Goal: Information Seeking & Learning: Learn about a topic

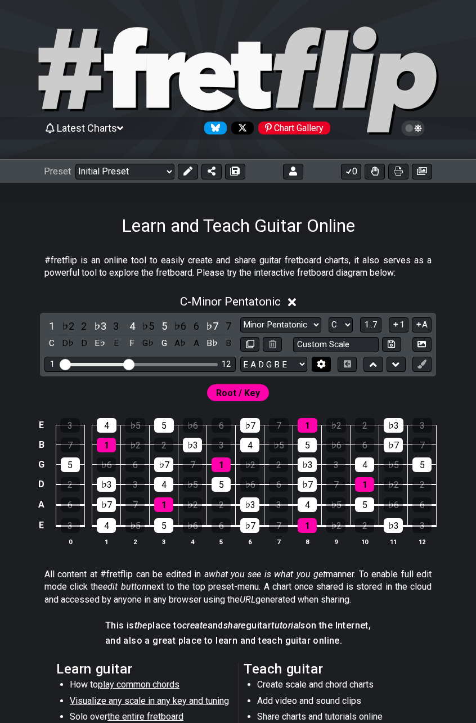
click at [319, 366] on icon at bounding box center [321, 364] width 8 height 8
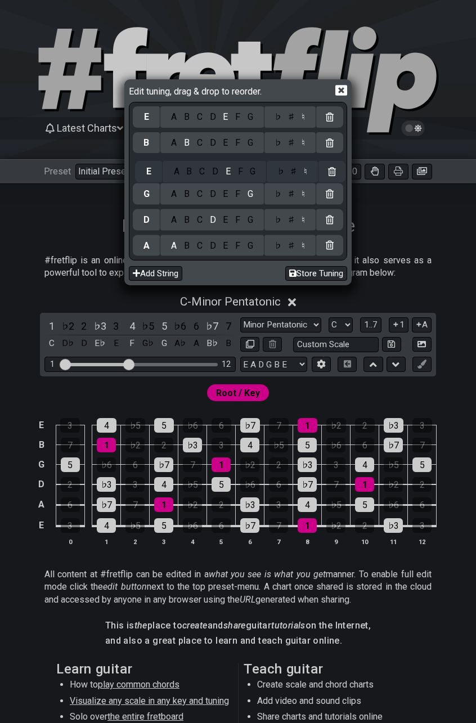
drag, startPoint x: 148, startPoint y: 244, endPoint x: 150, endPoint y: 168, distance: 76.0
click at [150, 168] on div "E A B C D E F G ♭ ♯ ♮ B A B C D E F G ♭ ♯ ♮ G A B C D E F G ♭ ♯ ♮ D A B C D E F…" at bounding box center [238, 181] width 211 height 154
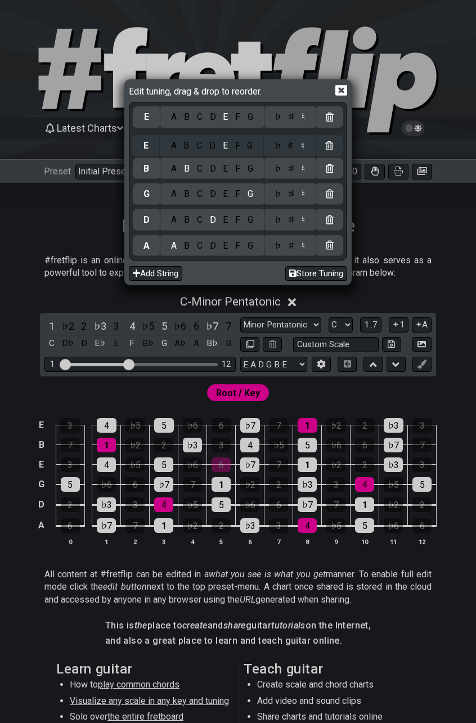
drag, startPoint x: 149, startPoint y: 165, endPoint x: 148, endPoint y: 146, distance: 19.7
click at [148, 146] on div "E A B C D E F G ♭ ♯ ♮ B A B C D E F G ♭ ♯ ♮ E A B C D E F G ♭ ♯ ♮ G A B C D E F…" at bounding box center [238, 181] width 211 height 154
click at [144, 146] on div "E A B C D E F G ♭ ♯ ♮ E A B C D E F G ♭ ♯ ♮ B A B C D E F G ♭ ♯ ♮ G A B C D E F…" at bounding box center [238, 181] width 211 height 154
drag, startPoint x: 149, startPoint y: 153, endPoint x: 145, endPoint y: 158, distance: 6.4
click at [145, 158] on div "E A B C D E F G ♭ ♯ ♮ E A B C D E F G ♭ ♯ ♮ B A B C D E F G ♭ ♯ ♮ G A B C D E F…" at bounding box center [238, 181] width 211 height 154
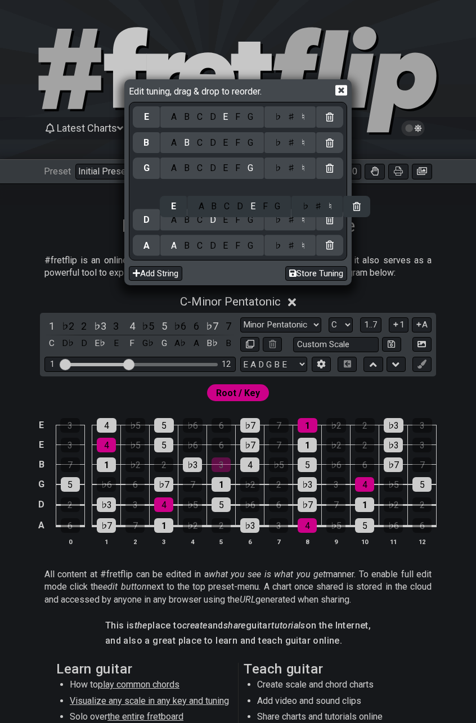
drag, startPoint x: 151, startPoint y: 111, endPoint x: 172, endPoint y: 160, distance: 52.7
click at [175, 171] on div "E A B C D E F G ♭ ♯ ♮ E A B C D E F G ♭ ♯ ♮ B A B C D E F G ♭ ♯ ♮ G A B C D E F…" at bounding box center [238, 181] width 211 height 154
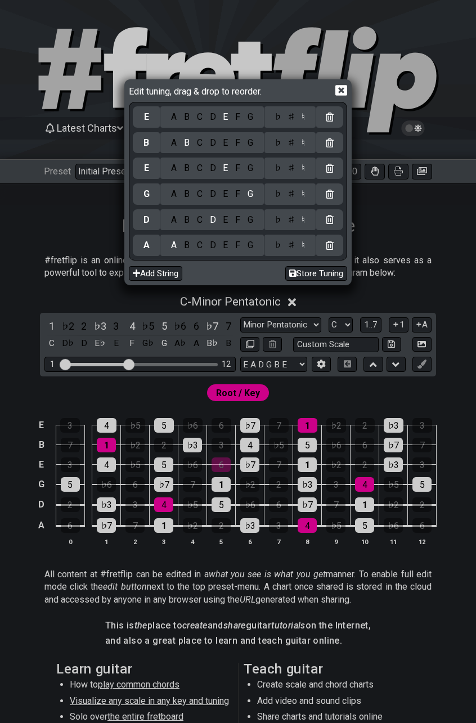
drag, startPoint x: 341, startPoint y: 89, endPoint x: 329, endPoint y: 144, distance: 55.4
click at [341, 89] on icon at bounding box center [341, 90] width 12 height 12
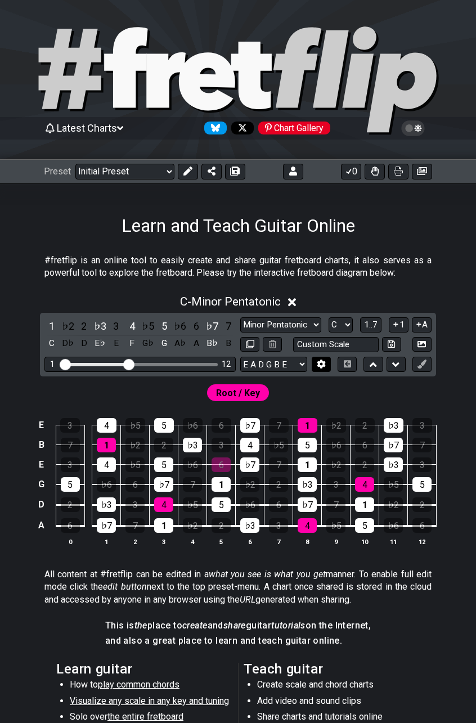
click at [328, 363] on button at bounding box center [321, 364] width 19 height 15
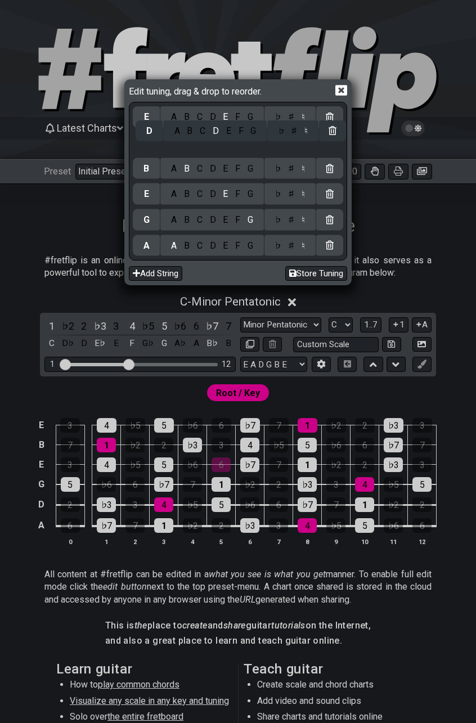
drag, startPoint x: 151, startPoint y: 221, endPoint x: 150, endPoint y: 142, distance: 79.4
click at [150, 142] on div "E A B C D E F G ♭ ♯ ♮ B A B C D E F G ♭ ♯ ♮ E A B C D E F G ♭ ♯ ♮ G A B C D E F…" at bounding box center [238, 181] width 211 height 154
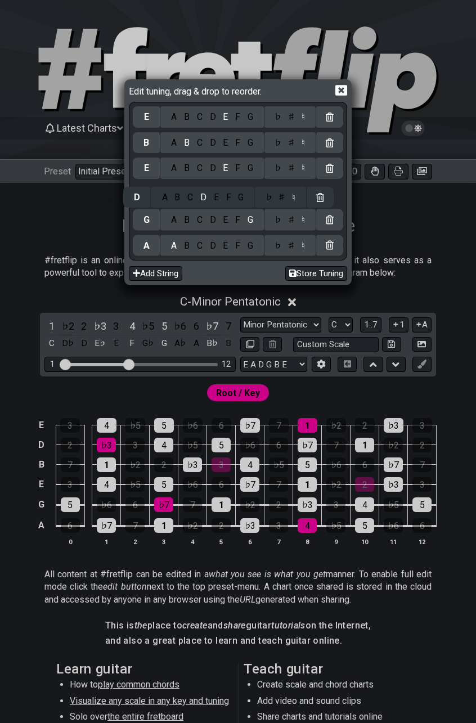
drag, startPoint x: 149, startPoint y: 141, endPoint x: 137, endPoint y: 198, distance: 58.1
click at [137, 198] on div "E A B C D E F G ♭ ♯ ♮ D A B C D E F G ♭ ♯ ♮ B A B C D E F G ♭ ♯ ♮ E A B C D E F…" at bounding box center [238, 181] width 211 height 154
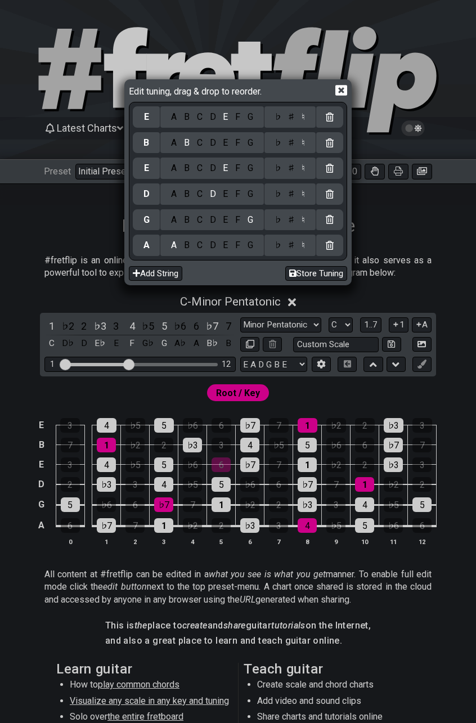
click at [337, 91] on icon at bounding box center [341, 90] width 12 height 11
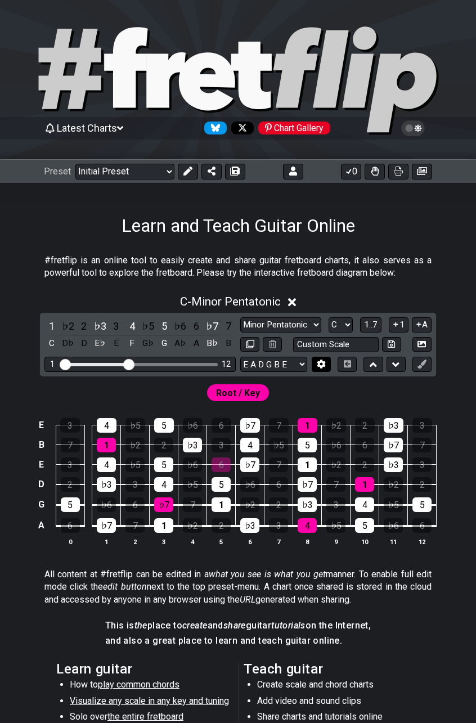
click at [325, 365] on icon at bounding box center [321, 364] width 8 height 8
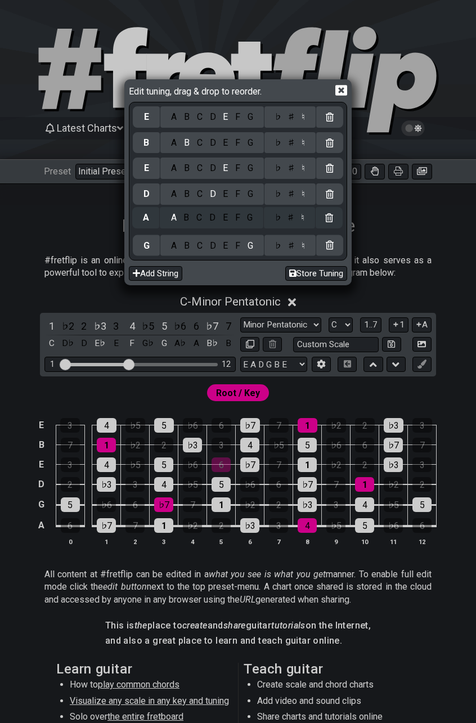
drag, startPoint x: 147, startPoint y: 245, endPoint x: 146, endPoint y: 213, distance: 31.5
click at [146, 213] on div "E A B C D E F G ♭ ♯ ♮ B A B C D E F G ♭ ♯ ♮ E A B C D E F G ♭ ♯ ♮ D A B C D E F…" at bounding box center [238, 181] width 211 height 154
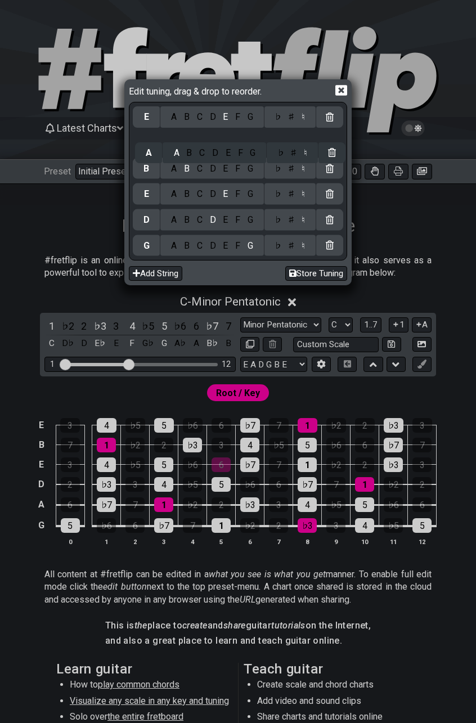
drag, startPoint x: 147, startPoint y: 195, endPoint x: 149, endPoint y: 139, distance: 56.3
click at [149, 139] on div "E A B C D E F G ♭ ♯ ♮ B A B C D E F G ♭ ♯ ♮ E A B C D E F G ♭ ♯ ♮ D A B C D E F…" at bounding box center [238, 181] width 211 height 154
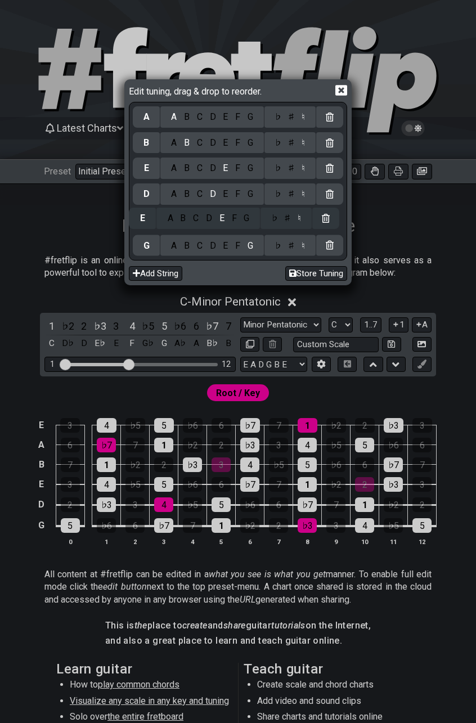
drag, startPoint x: 146, startPoint y: 119, endPoint x: 142, endPoint y: 225, distance: 105.9
click at [142, 225] on div "E A B C D E F G ♭ ♯ ♮ A A B C D E F G ♭ ♯ ♮ B A B C D E F G ♭ ♯ ♮ E A B C D E F…" at bounding box center [238, 181] width 211 height 154
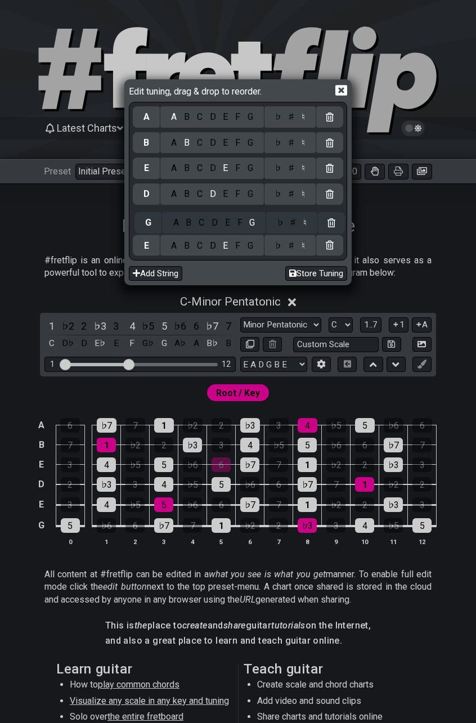
drag, startPoint x: 146, startPoint y: 248, endPoint x: 147, endPoint y: 218, distance: 30.4
click at [147, 218] on div "A A B C D E F G ♭ ♯ ♮ B A B C D E F G ♭ ♯ ♮ E A B C D E F G ♭ ♯ ♮ D A B C D E F…" at bounding box center [238, 181] width 211 height 154
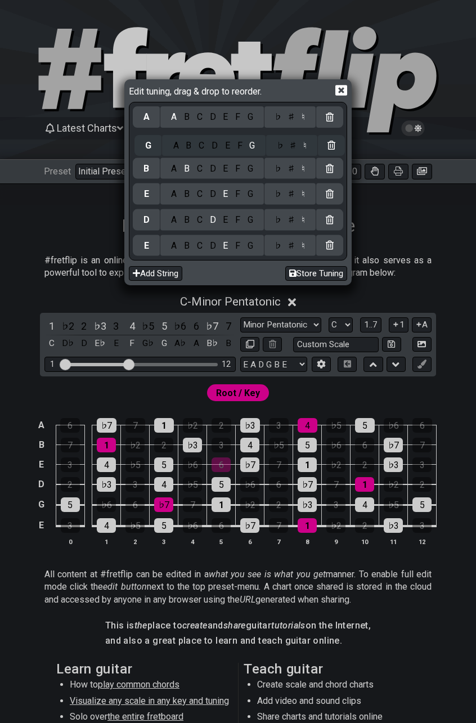
drag, startPoint x: 147, startPoint y: 217, endPoint x: 152, endPoint y: 141, distance: 76.1
click at [152, 141] on div "A A B C D E F G ♭ ♯ ♮ B A B C D E F G ♭ ♯ ♮ E A B C D E F G ♭ ♯ ♮ D A B C D E F…" at bounding box center [238, 181] width 211 height 154
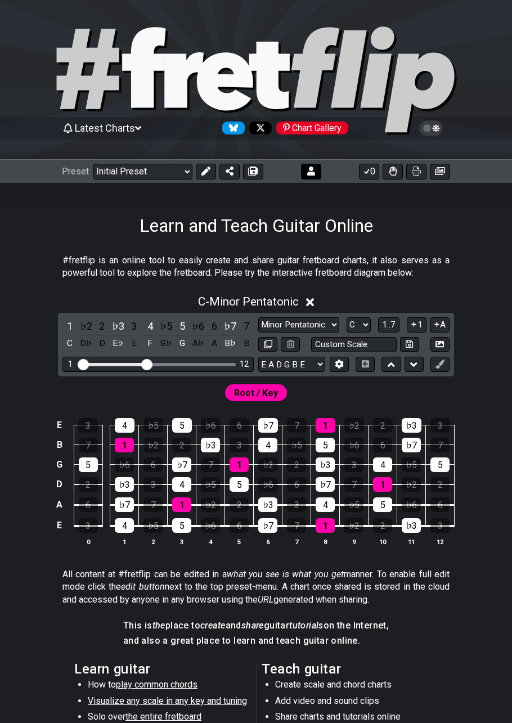
click at [206, 173] on icon at bounding box center [205, 171] width 9 height 9
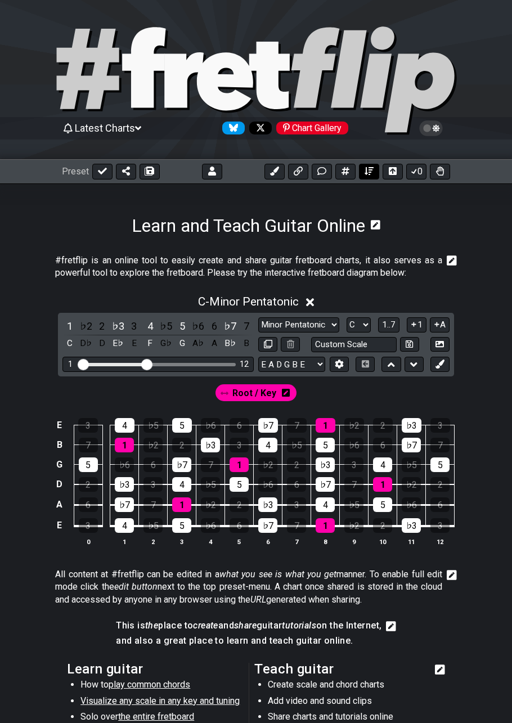
click at [366, 169] on icon at bounding box center [369, 171] width 9 height 8
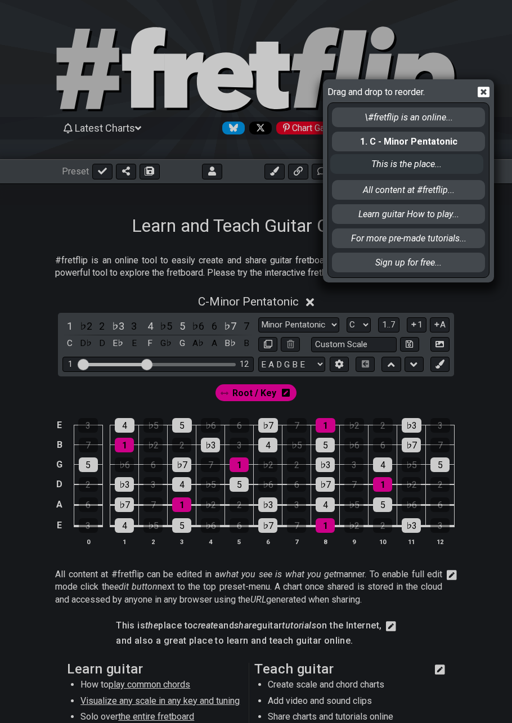
drag, startPoint x: 363, startPoint y: 190, endPoint x: 361, endPoint y: 158, distance: 32.7
click at [361, 158] on div "\#fretflip is an online... 1. C - Minor Pentatonic All content at #fretflip... …" at bounding box center [408, 190] width 155 height 174
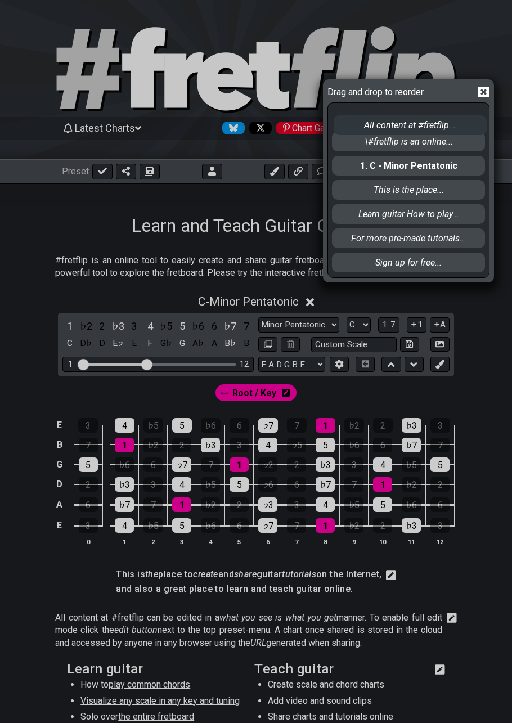
drag, startPoint x: 364, startPoint y: 192, endPoint x: 365, endPoint y: 124, distance: 68.7
click at [365, 124] on div "\#fretflip is an online... 1. C - Minor Pentatonic This is the place... All con…" at bounding box center [408, 190] width 155 height 174
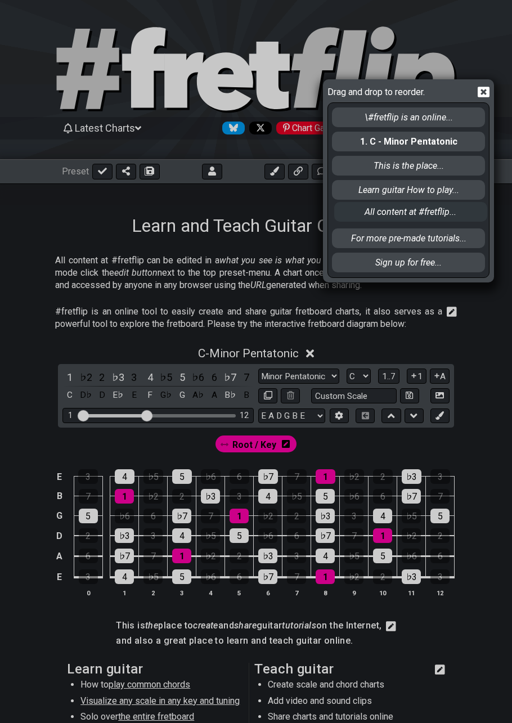
drag, startPoint x: 365, startPoint y: 120, endPoint x: 367, endPoint y: 219, distance: 99.1
click at [367, 219] on div "All content at #fretflip... \#fretflip is an online... 1. C - Minor Pentatonic …" at bounding box center [408, 190] width 155 height 174
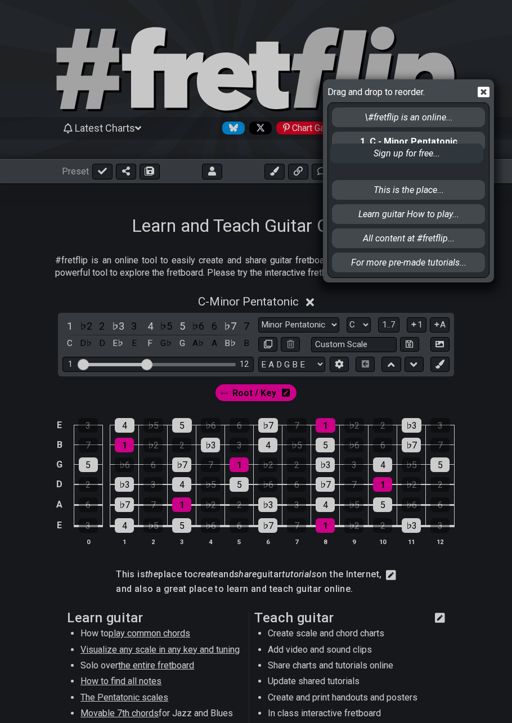
drag, startPoint x: 359, startPoint y: 262, endPoint x: 358, endPoint y: 141, distance: 121.0
click at [358, 141] on div "\#fretflip is an online... 1. C - Minor Pentatonic This is the place... Learn g…" at bounding box center [408, 190] width 155 height 174
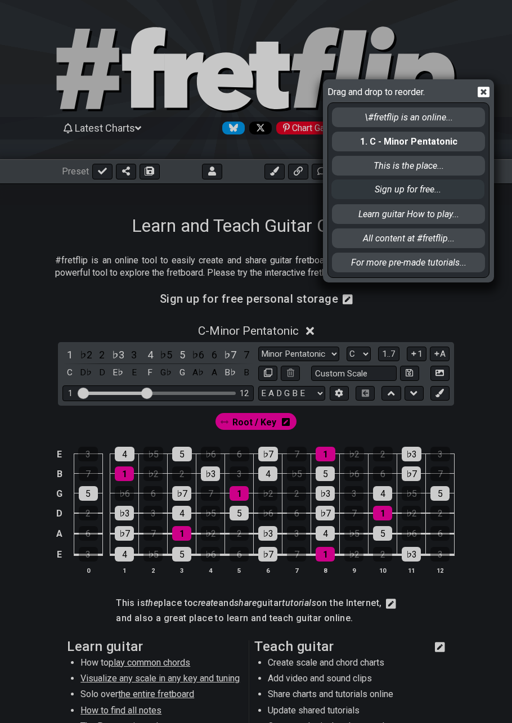
drag, startPoint x: 360, startPoint y: 140, endPoint x: 361, endPoint y: 191, distance: 50.7
click at [361, 191] on div "\#fretflip is an online... Sign up for free... 1. C - Minor Pentatonic This is …" at bounding box center [408, 190] width 155 height 174
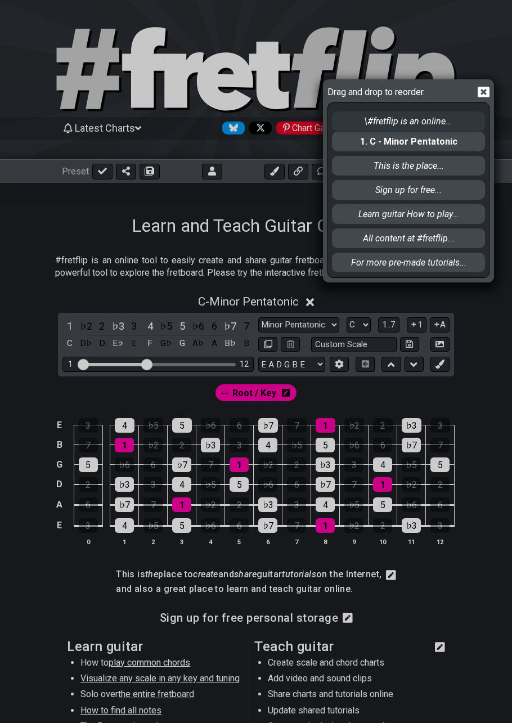
click at [373, 126] on div "\#fretflip is an online... 1. C - Minor Pentatonic This is the place... Sign up…" at bounding box center [408, 190] width 155 height 174
click at [369, 124] on div "\#fretflip is an online... 1. C - Minor Pentatonic This is the place... Sign up…" at bounding box center [408, 190] width 155 height 174
click at [368, 120] on div "\#fretflip is an online... 1. C - Minor Pentatonic This is the place... Sign up…" at bounding box center [408, 190] width 155 height 174
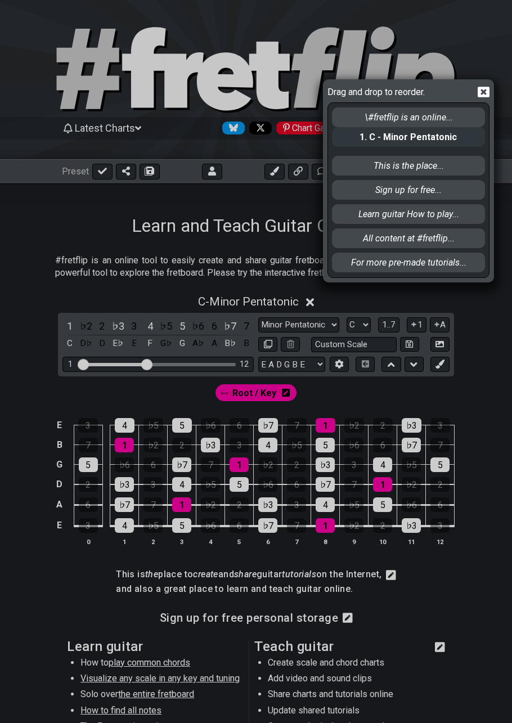
drag, startPoint x: 365, startPoint y: 141, endPoint x: 366, endPoint y: 129, distance: 12.4
click at [366, 130] on div "\#fretflip is an online... 1. C - Minor Pentatonic This is the place... Sign up…" at bounding box center [408, 190] width 155 height 174
click at [365, 141] on div "\#fretflip is an online... 1. C - Minor Pentatonic This is the place... Sign up…" at bounding box center [408, 190] width 155 height 174
drag, startPoint x: 368, startPoint y: 167, endPoint x: 368, endPoint y: 176, distance: 9.0
click at [368, 176] on div "\#fretflip is an online... 1. C - Minor Pentatonic This is the place... Sign up…" at bounding box center [408, 190] width 155 height 174
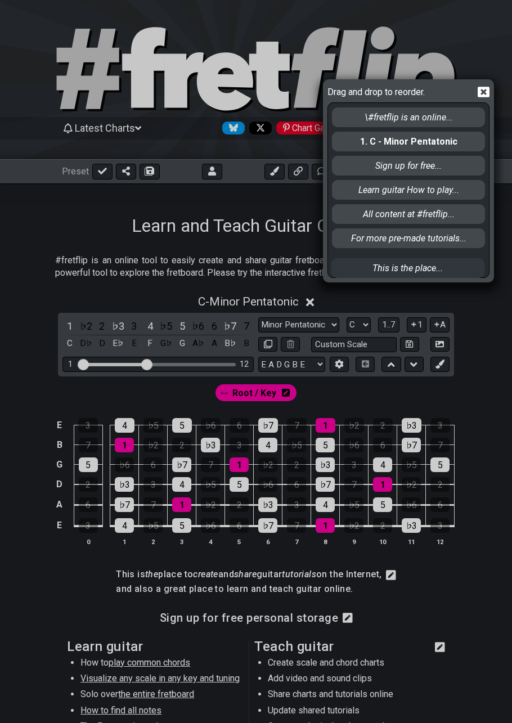
drag, startPoint x: 368, startPoint y: 168, endPoint x: 370, endPoint y: 275, distance: 107.0
click at [368, 276] on div "\#fretflip is an online... 1. C - Minor Pentatonic This is the place... Sign up…" at bounding box center [408, 190] width 155 height 174
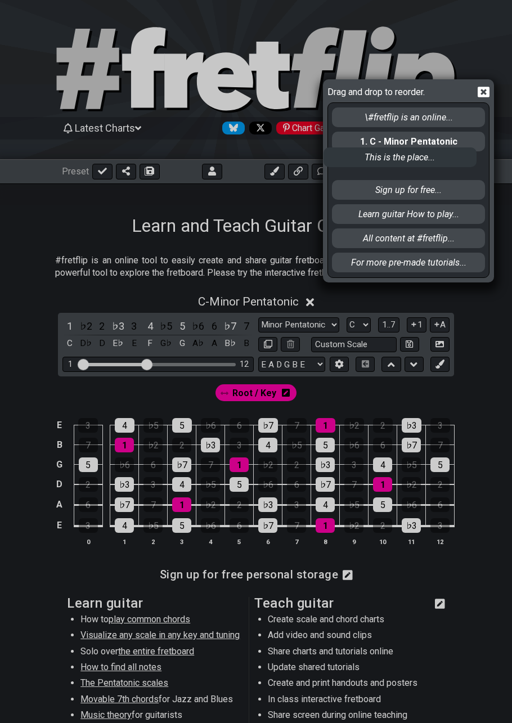
drag, startPoint x: 371, startPoint y: 265, endPoint x: 360, endPoint y: 141, distance: 124.9
click at [364, 119] on div "\#fretflip is an online... 1. C - Minor Pentatonic Sign up for free... Learn gu…" at bounding box center [408, 190] width 155 height 174
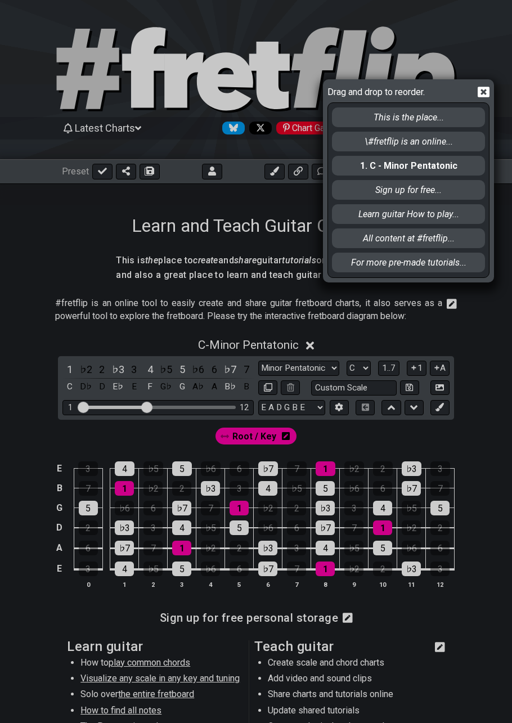
click at [487, 91] on icon at bounding box center [484, 92] width 12 height 11
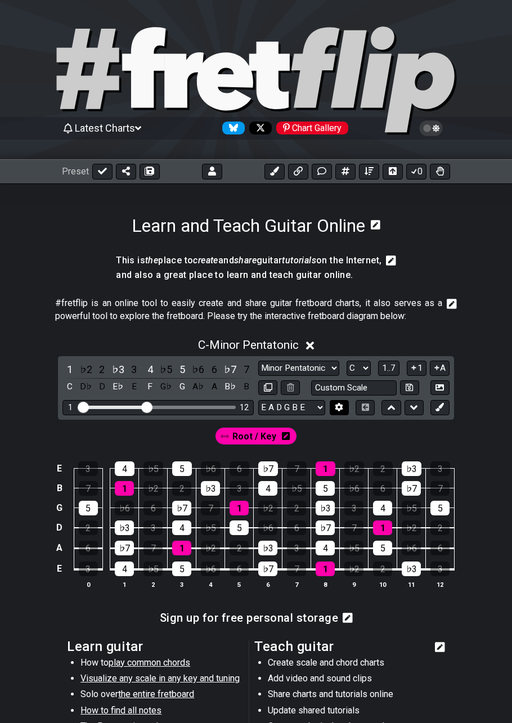
click at [344, 406] on button at bounding box center [339, 407] width 19 height 15
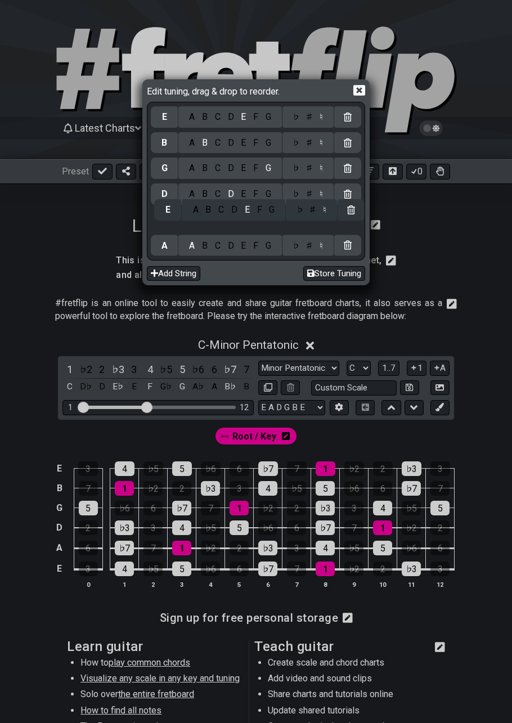
drag, startPoint x: 168, startPoint y: 249, endPoint x: 172, endPoint y: 201, distance: 47.4
click at [171, 208] on div "E A B C D E F G ♭ ♯ ♮ B A B C D E F G ♭ ♯ ♮ G A B C D E F G ♭ ♯ ♮ D A B C D E F…" at bounding box center [256, 181] width 211 height 154
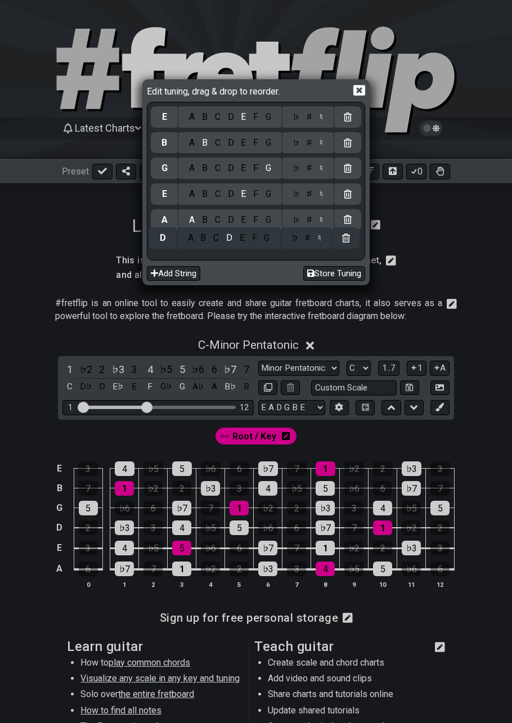
drag, startPoint x: 168, startPoint y: 194, endPoint x: 173, endPoint y: 176, distance: 18.9
click at [173, 181] on div "E A B C D E F G ♭ ♯ ♮ B A B C D E F G ♭ ♯ ♮ G A B C D E F G ♭ ♯ ♮ D A B C D E F…" at bounding box center [256, 181] width 211 height 154
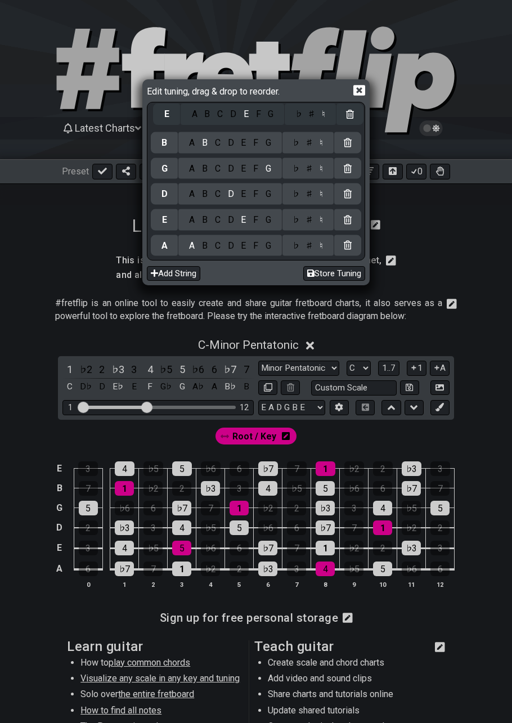
click at [168, 123] on div "E A B C D E F G ♭ ♯ ♮ B A B C D E F G ♭ ♯ ♮ G A B C D E F G ♭ ♯ ♮ D A B C D E F…" at bounding box center [256, 181] width 211 height 154
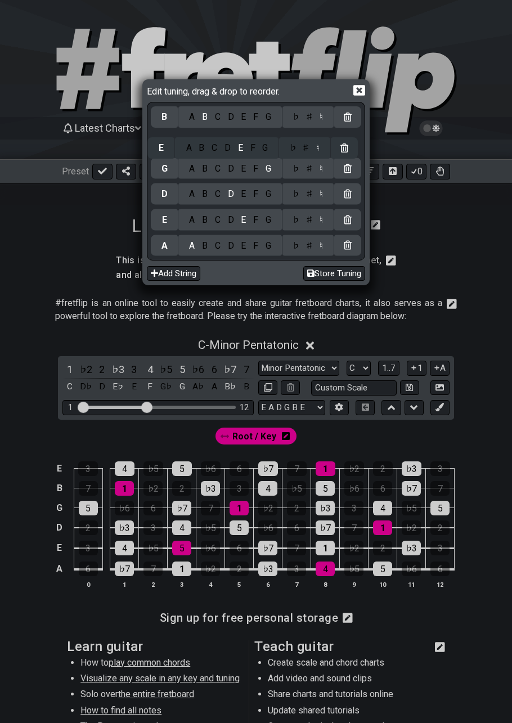
drag, startPoint x: 166, startPoint y: 117, endPoint x: 162, endPoint y: 136, distance: 19.5
click at [162, 140] on div "E A B C D E F G ♭ ♯ ♮ B A B C D E F G ♭ ♯ ♮ G A B C D E F G ♭ ♯ ♮ D A B C D E F…" at bounding box center [256, 181] width 211 height 154
click at [162, 138] on div "B A B C D E F G ♭ ♯ ♮ E A B C D E F G ♭ ♯ ♮ G A B C D E F G ♭ ♯ ♮ D A B C D E F…" at bounding box center [256, 181] width 211 height 154
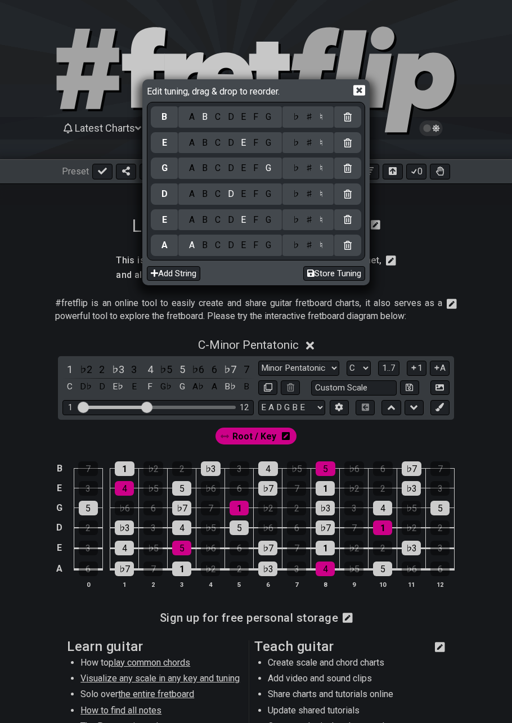
drag, startPoint x: 357, startPoint y: 90, endPoint x: 347, endPoint y: 84, distance: 11.9
click at [357, 89] on icon at bounding box center [359, 90] width 12 height 12
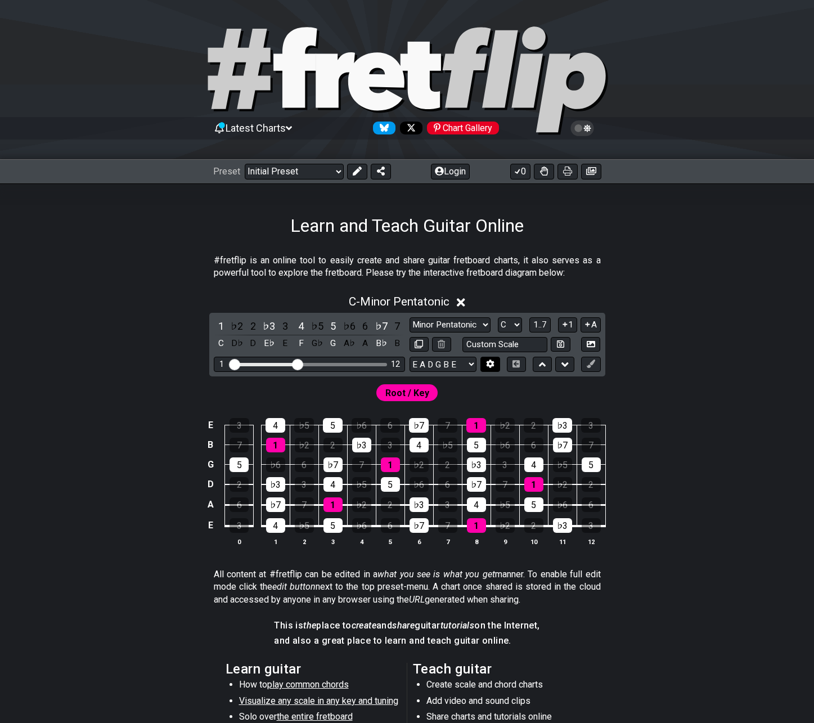
click at [489, 368] on icon at bounding box center [490, 364] width 8 height 8
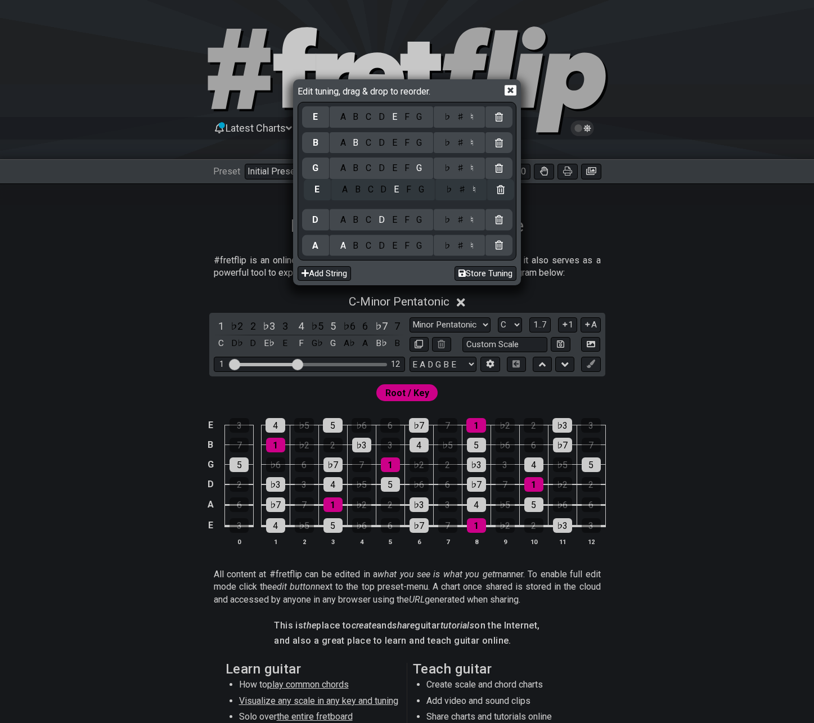
drag, startPoint x: 320, startPoint y: 247, endPoint x: 324, endPoint y: 186, distance: 61.0
click at [324, 186] on div "E A B C D E F G ♭ ♯ ♮ B A B C D E F G ♭ ♯ ♮ G A B C D E F G ♭ ♯ ♮ D A B C D E F…" at bounding box center [407, 181] width 211 height 154
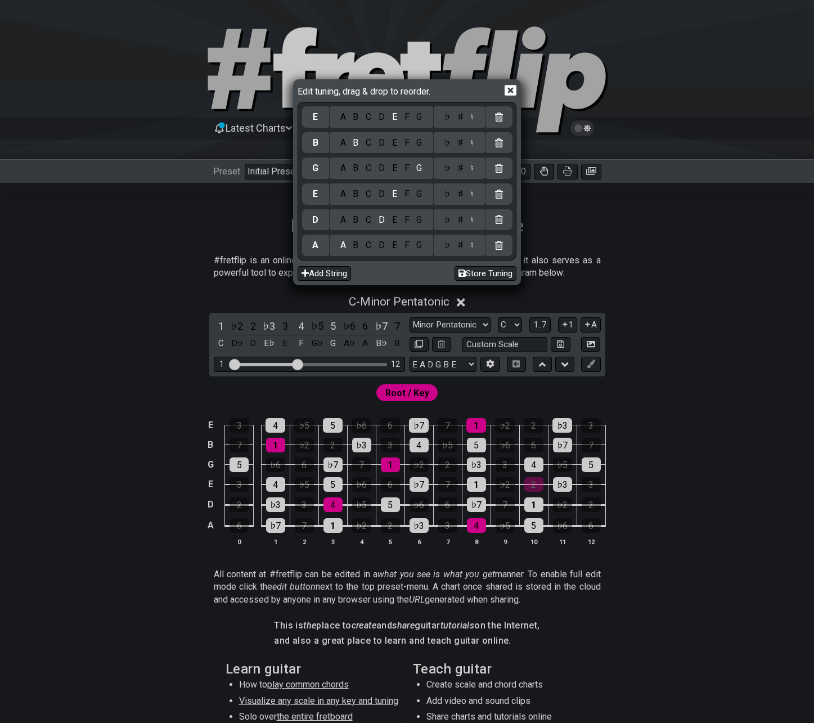
click at [509, 93] on icon at bounding box center [511, 90] width 12 height 11
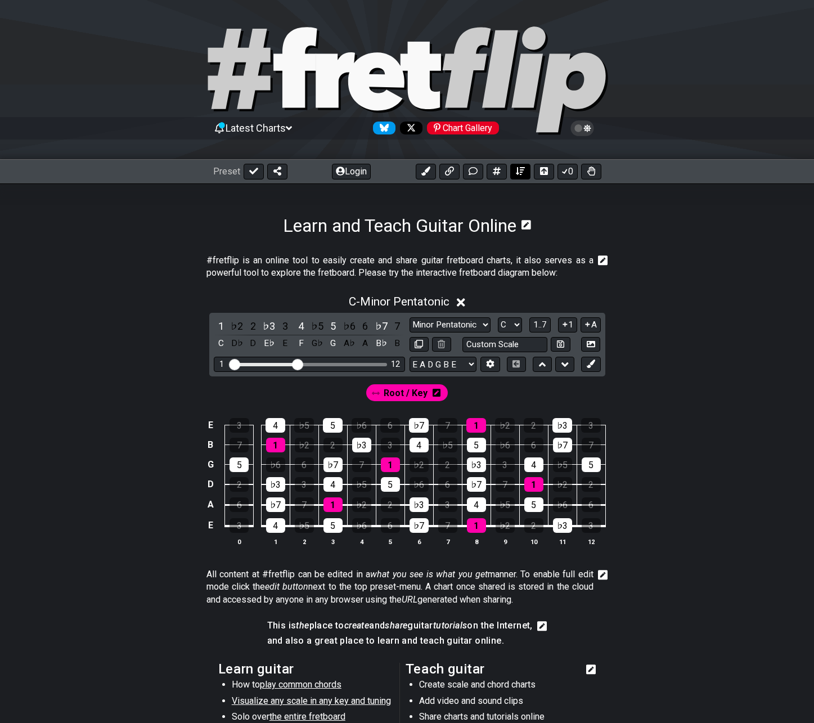
click at [523, 177] on button at bounding box center [520, 172] width 20 height 16
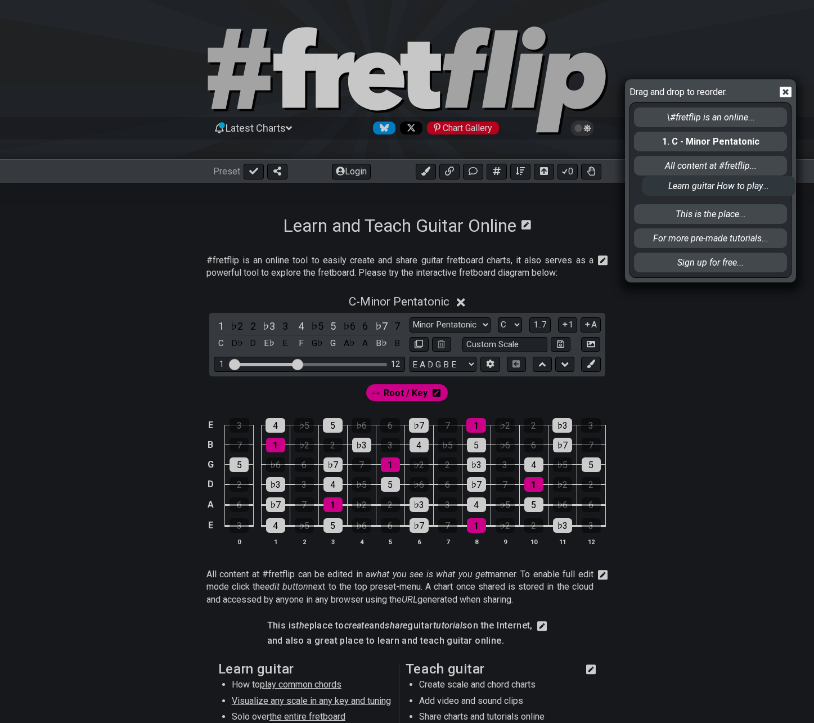
drag, startPoint x: 659, startPoint y: 216, endPoint x: 669, endPoint y: 157, distance: 59.3
click at [668, 174] on div "\#fretflip is an online... 1. C - Minor Pentatonic All content at #fretflip... …" at bounding box center [710, 190] width 155 height 174
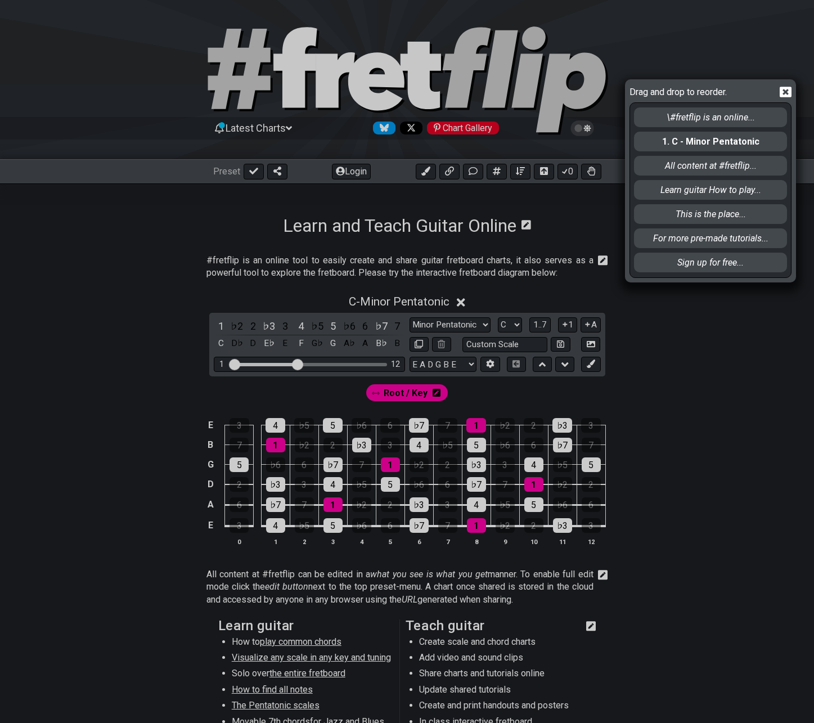
click at [794, 92] on div "Drag and drop to reorder. \#fretflip is an online... 1. C - Minor Pentatonic Al…" at bounding box center [710, 180] width 171 height 203
click at [786, 95] on icon at bounding box center [786, 92] width 12 height 11
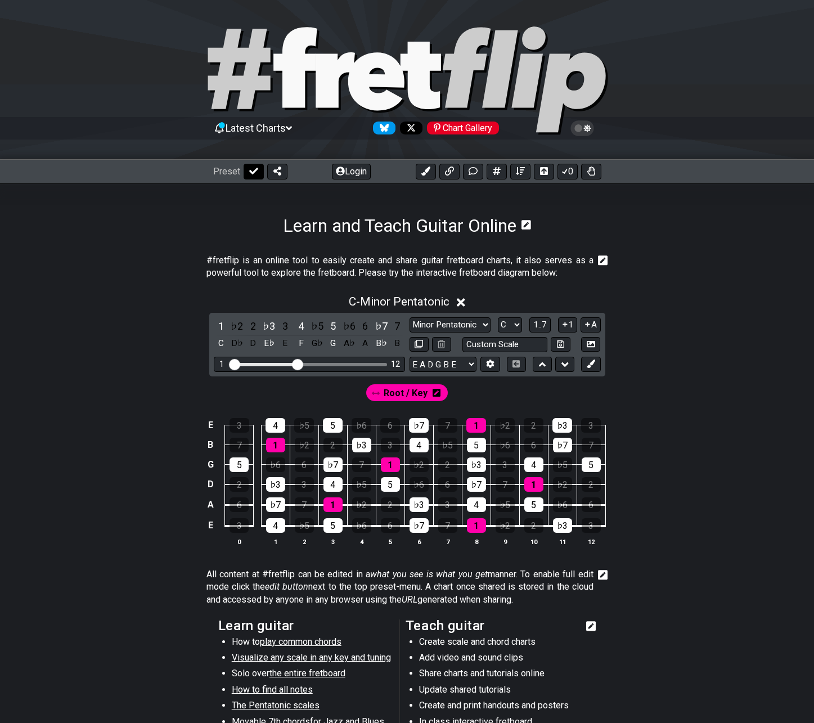
click at [252, 172] on icon at bounding box center [253, 171] width 9 height 9
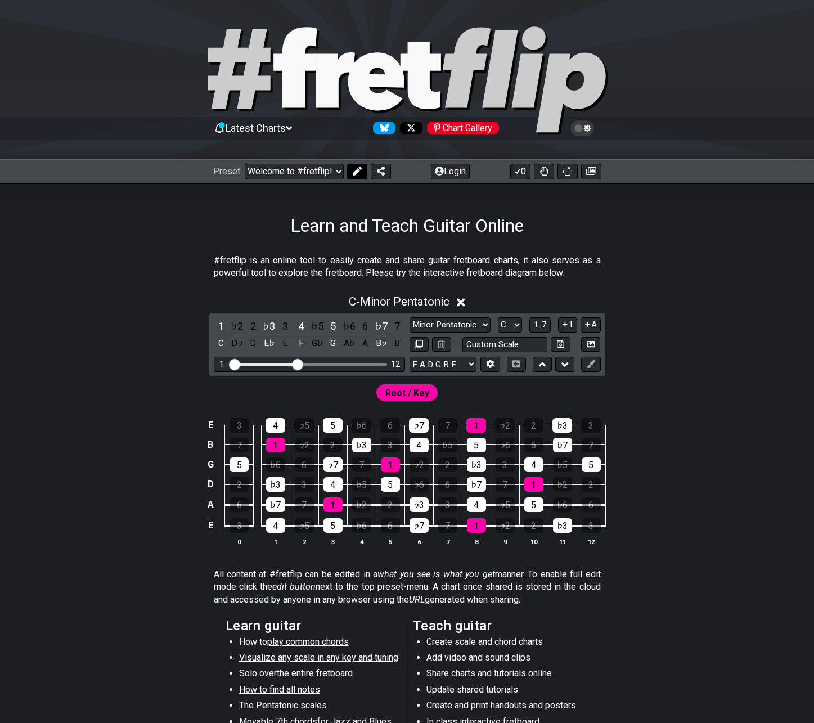
click at [354, 168] on icon at bounding box center [357, 171] width 9 height 9
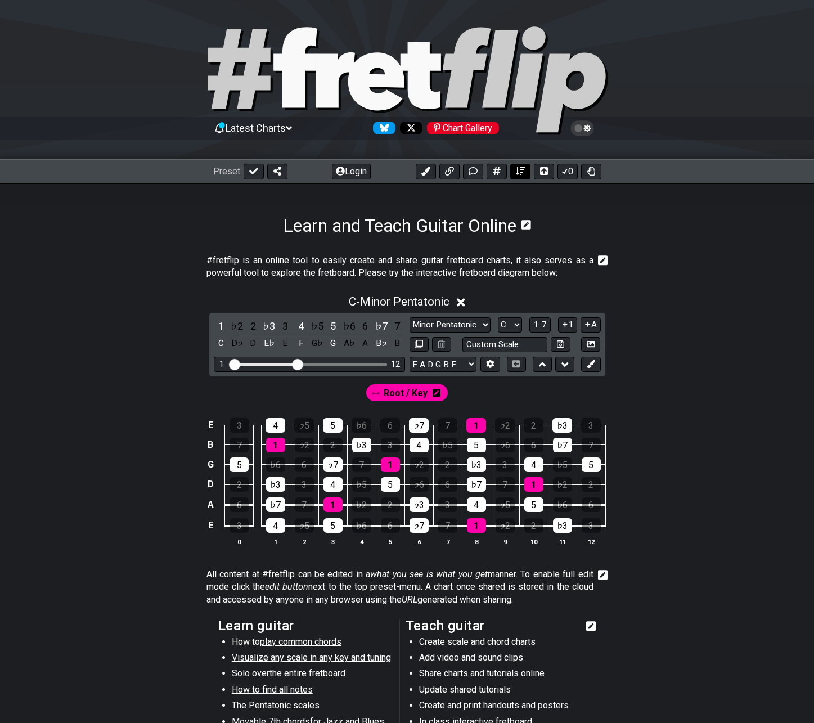
click at [520, 172] on icon at bounding box center [520, 171] width 9 height 9
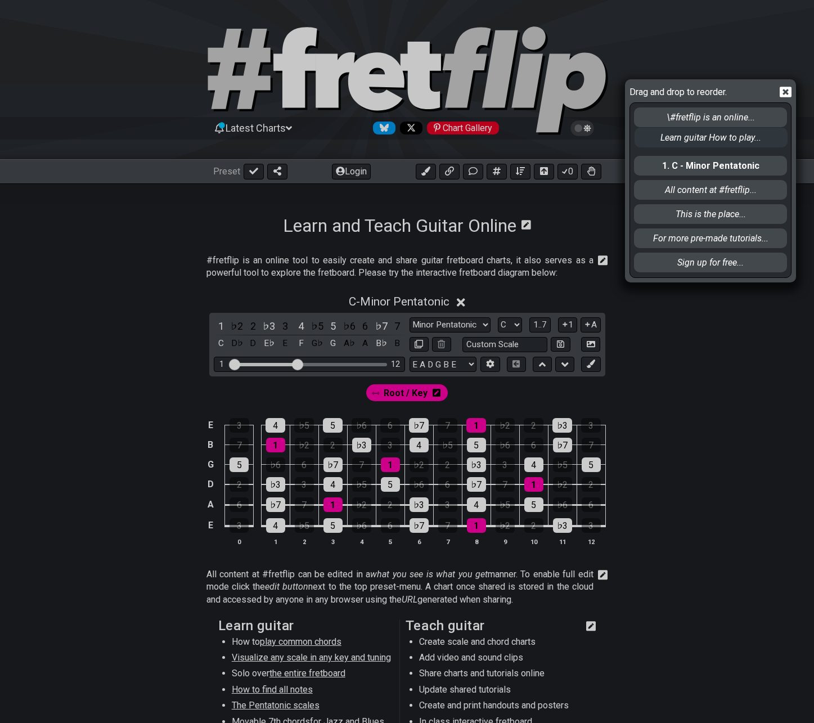
drag, startPoint x: 659, startPoint y: 194, endPoint x: 660, endPoint y: 138, distance: 56.3
click at [660, 138] on div "\#fretflip is an online... 1. C - Minor Pentatonic All content at #fretflip... …" at bounding box center [710, 190] width 155 height 174
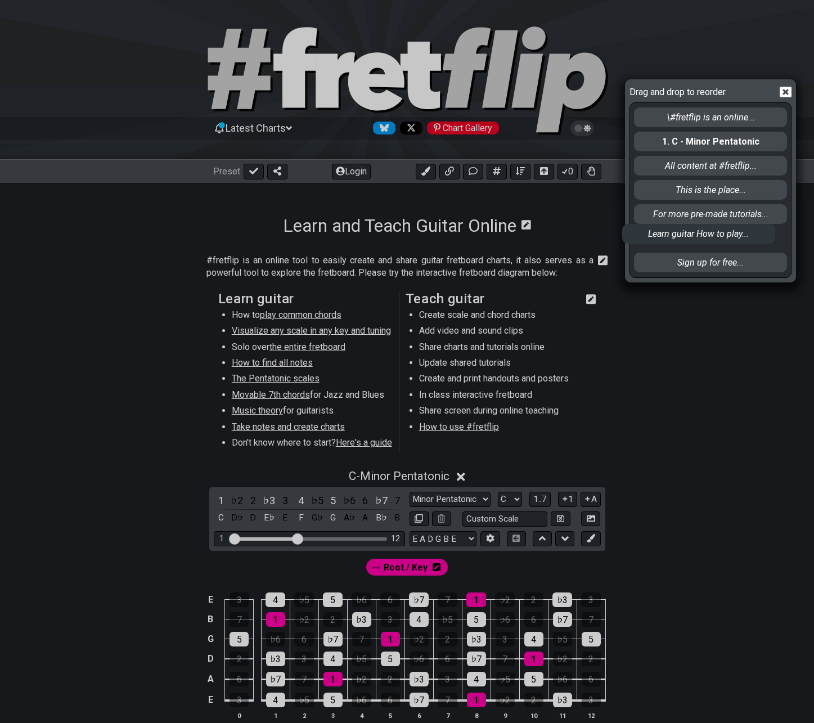
drag, startPoint x: 664, startPoint y: 144, endPoint x: 652, endPoint y: 239, distance: 96.4
click at [652, 239] on div "\#fretflip is an online... Learn guitar How to play... 1. C - Minor Pentatonic …" at bounding box center [710, 190] width 155 height 174
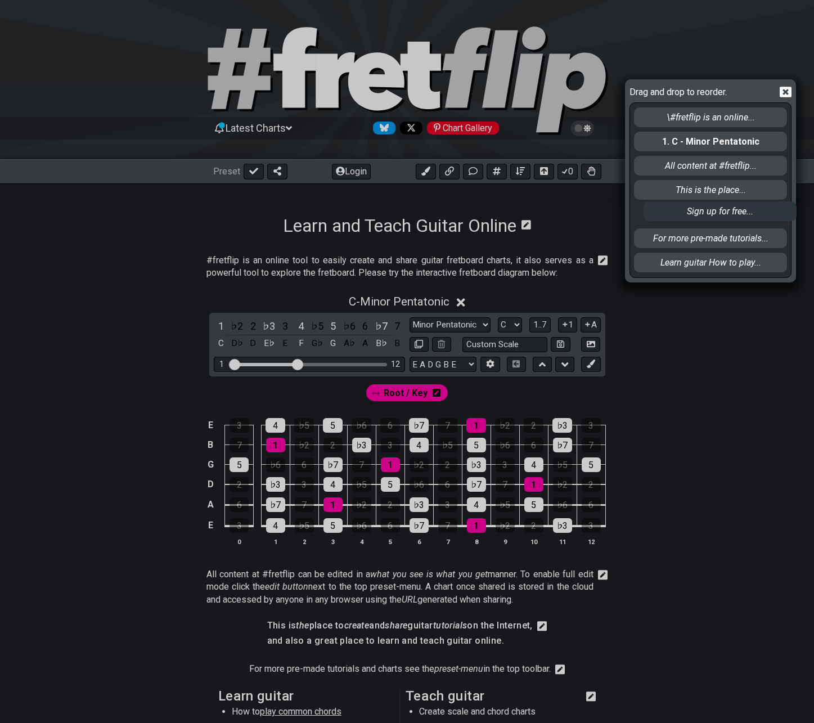
drag, startPoint x: 664, startPoint y: 260, endPoint x: 678, endPoint y: 106, distance: 154.2
click at [678, 106] on div "\#fretflip is an online... 1. C - Minor Pentatonic All content at #fretflip... …" at bounding box center [710, 190] width 155 height 174
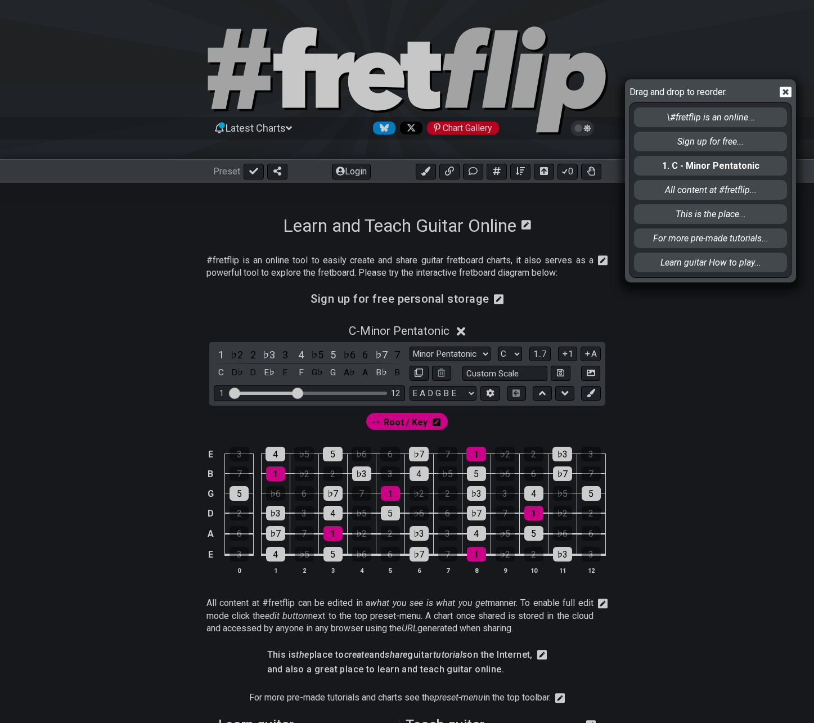
click at [791, 91] on icon at bounding box center [786, 92] width 12 height 11
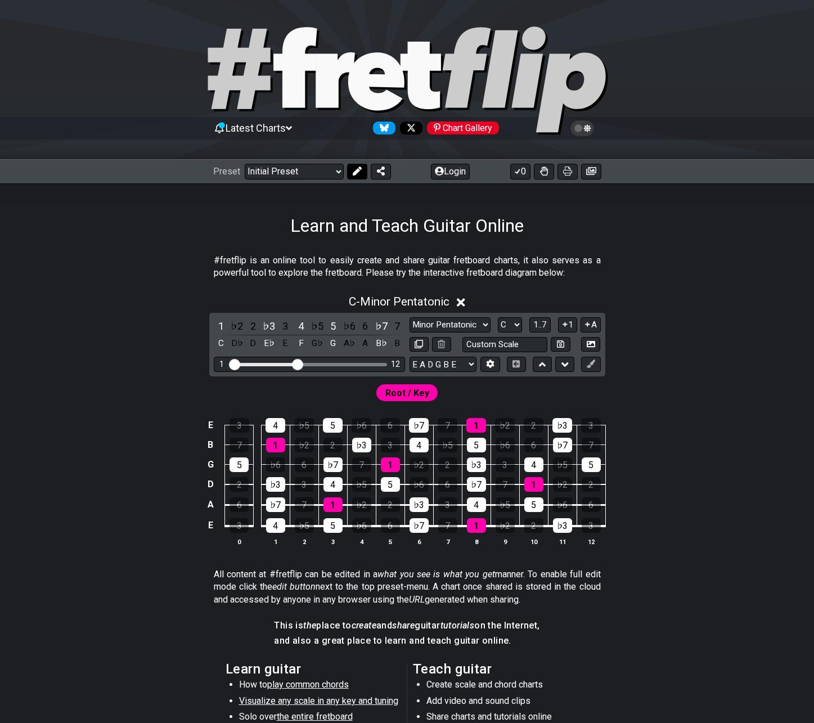
click at [356, 172] on icon at bounding box center [356, 171] width 9 height 9
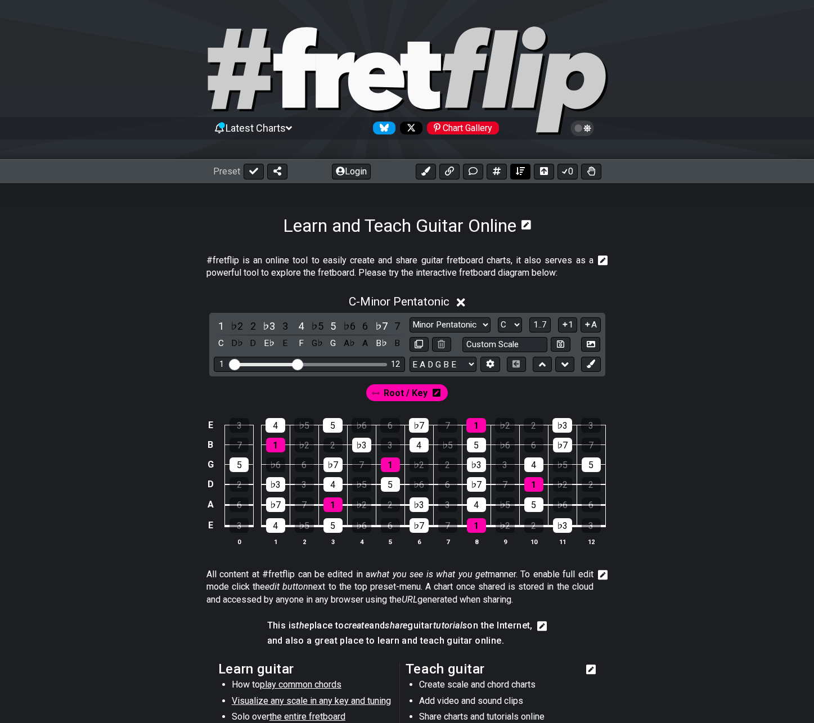
click at [525, 171] on button at bounding box center [520, 172] width 20 height 16
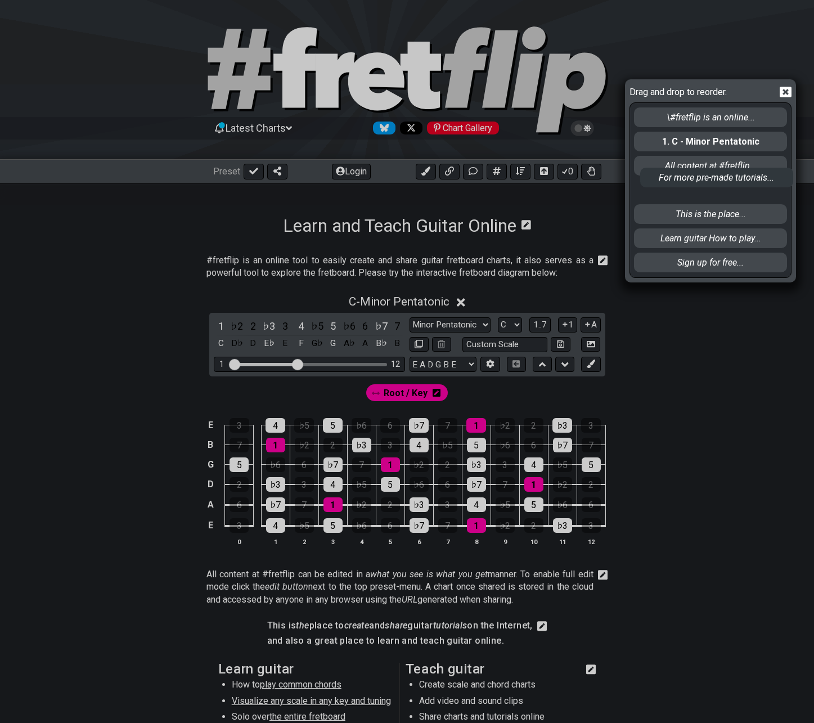
drag, startPoint x: 648, startPoint y: 223, endPoint x: 653, endPoint y: 170, distance: 53.7
click at [653, 170] on div "\#fretflip is an online... 1. C - Minor Pentatonic All content at #fretflip... …" at bounding box center [710, 190] width 155 height 174
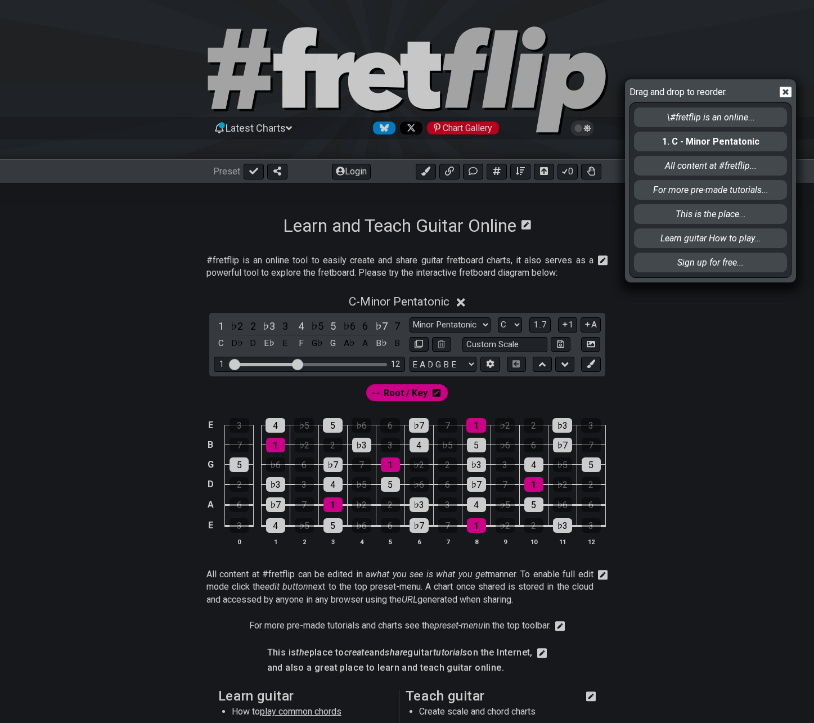
click at [783, 87] on icon at bounding box center [786, 92] width 12 height 11
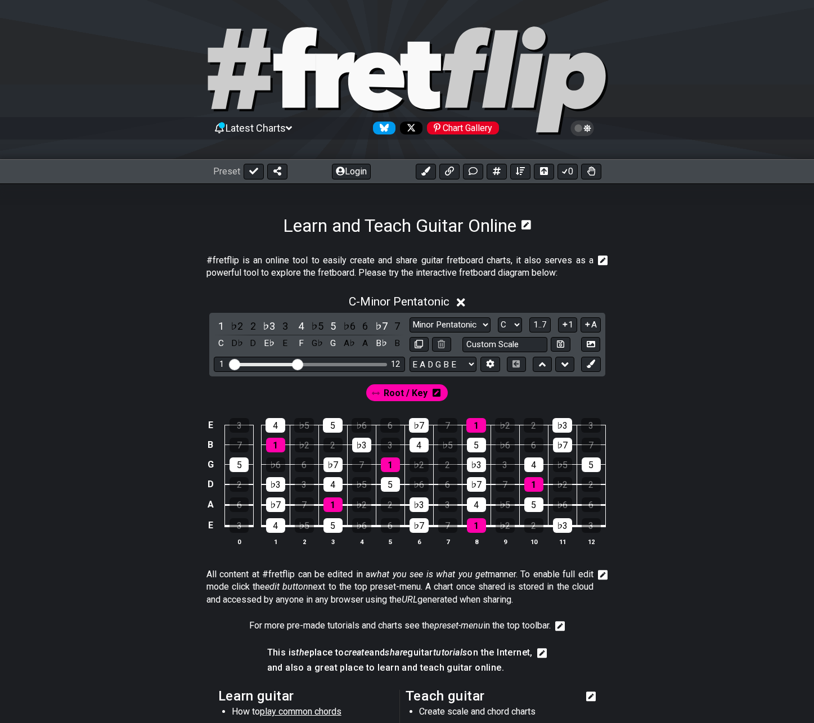
click at [97, 309] on div "C - Minor Pentatonic" at bounding box center [407, 298] width 814 height 21
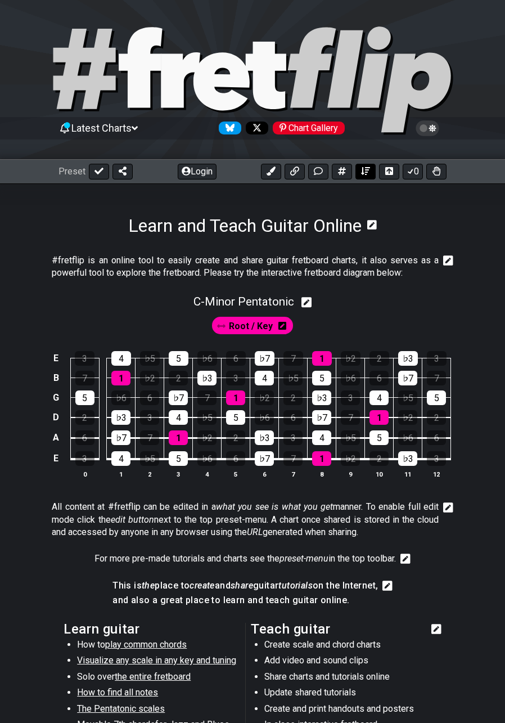
click at [363, 168] on icon at bounding box center [365, 171] width 9 height 8
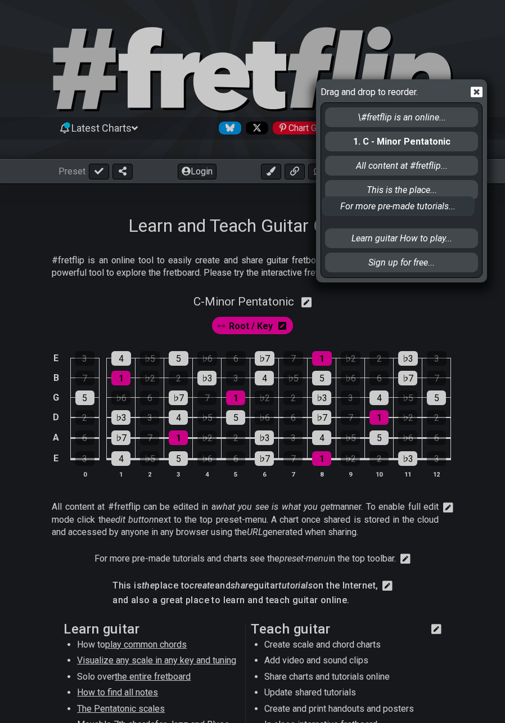
drag, startPoint x: 370, startPoint y: 263, endPoint x: 363, endPoint y: 154, distance: 109.4
click at [363, 154] on div "\#fretflip is an online... 1. C - Minor Pentatonic All content at #fretflip... …" at bounding box center [401, 190] width 155 height 174
